Goal: Transaction & Acquisition: Purchase product/service

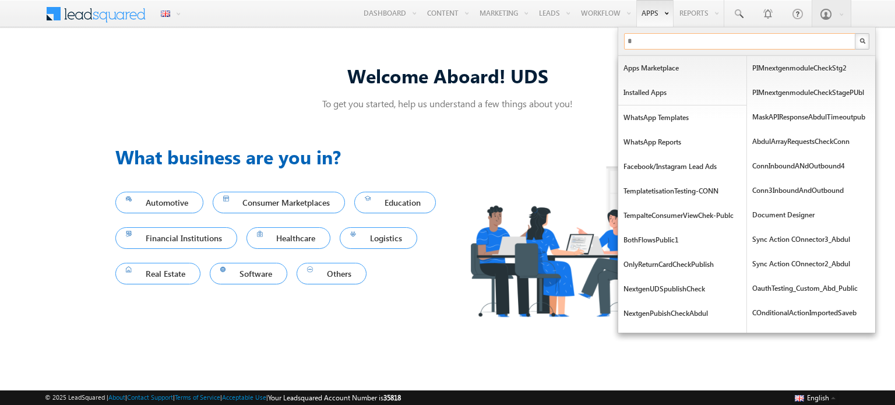
click at [651, 43] on input "*" at bounding box center [740, 41] width 233 height 16
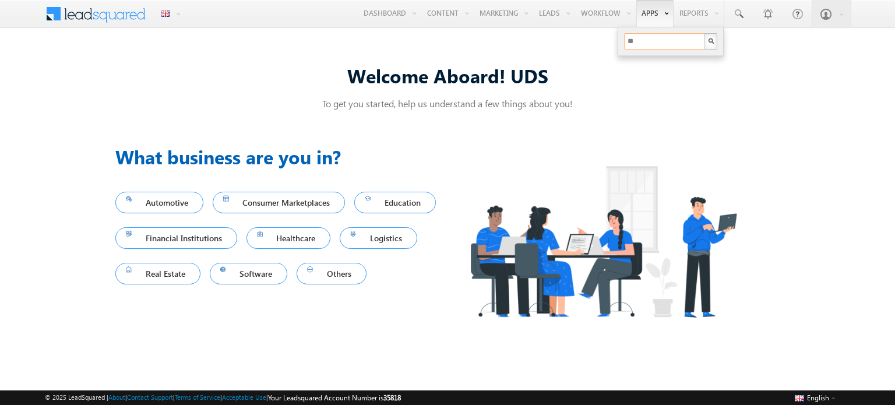
type input "*"
type input "***"
click at [654, 23] on link "Apps" at bounding box center [655, 13] width 37 height 27
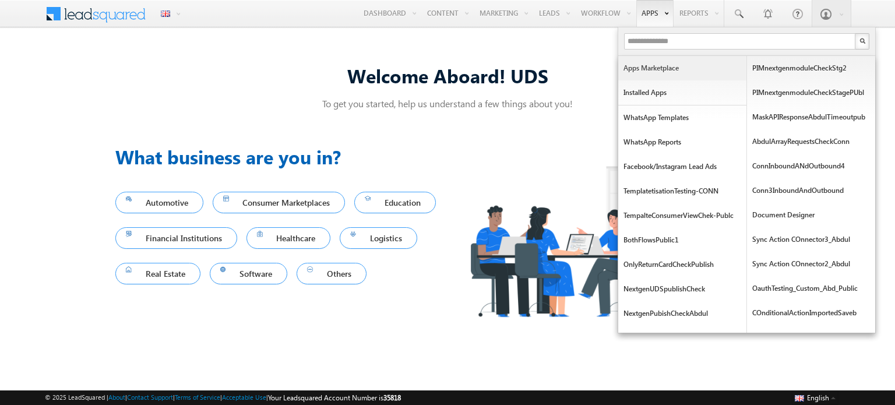
click at [665, 73] on link "Apps Marketplace" at bounding box center [683, 68] width 128 height 24
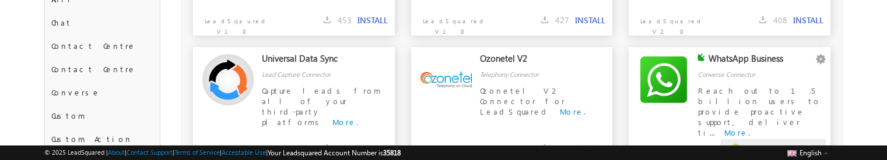
scroll to position [247, 0]
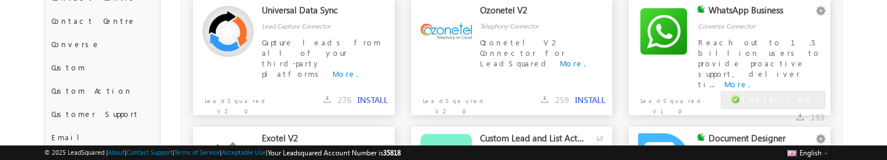
click at [364, 100] on button "INSTALL" at bounding box center [372, 100] width 30 height 10
click at [369, 97] on button "INSTALL" at bounding box center [372, 100] width 30 height 10
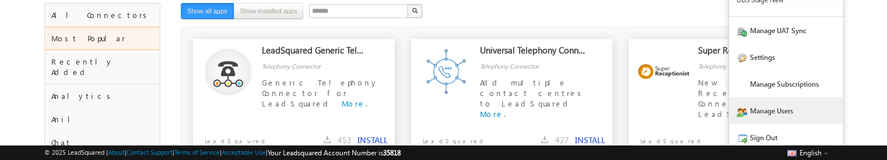
scroll to position [85, 0]
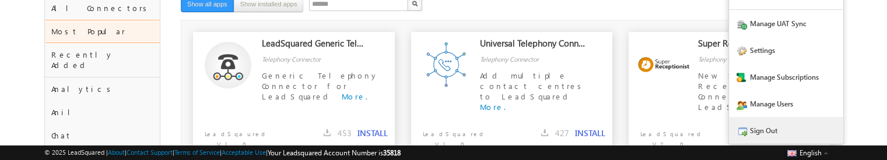
click at [773, 124] on link "Sign Out" at bounding box center [786, 130] width 114 height 27
